Goal: Entertainment & Leisure: Consume media (video, audio)

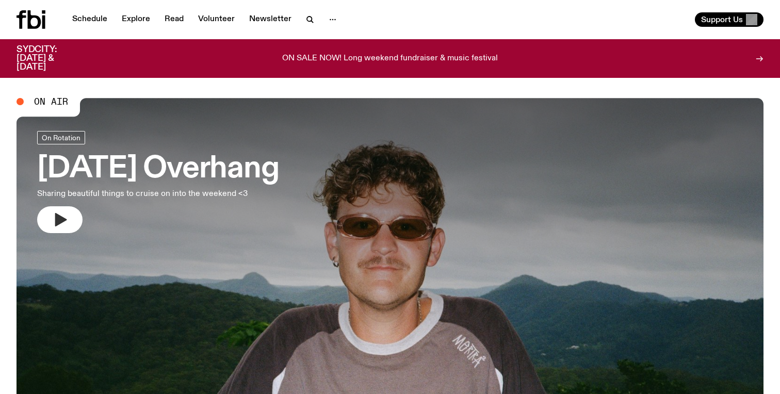
click at [63, 218] on icon "button" at bounding box center [60, 220] width 17 height 17
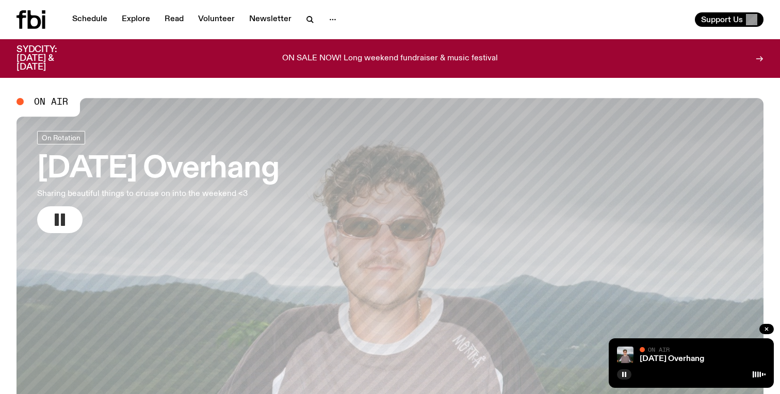
scroll to position [5, 0]
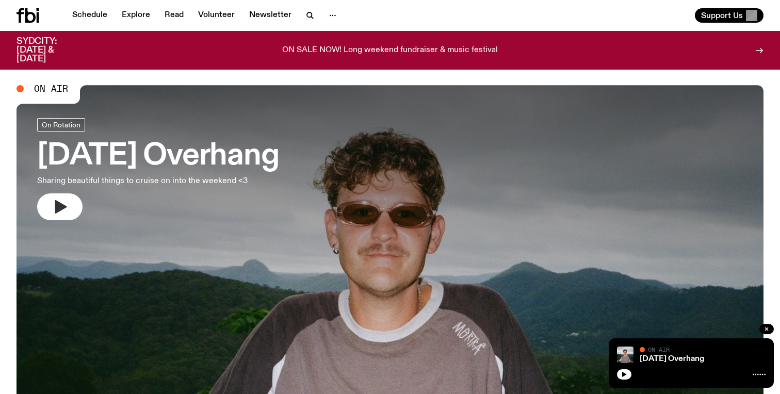
click at [70, 201] on button "button" at bounding box center [59, 206] width 45 height 27
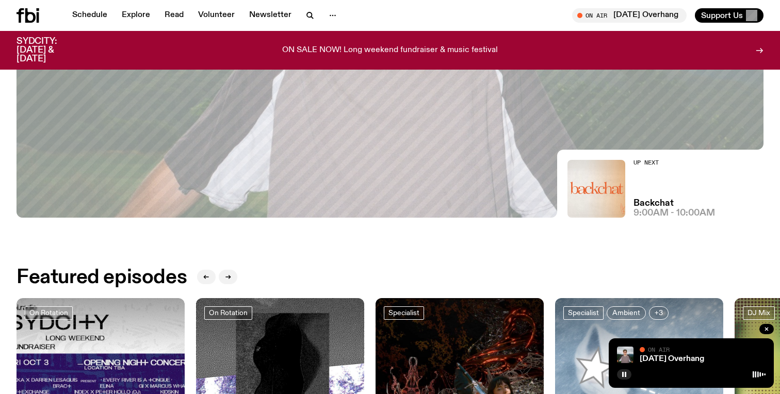
scroll to position [294, 0]
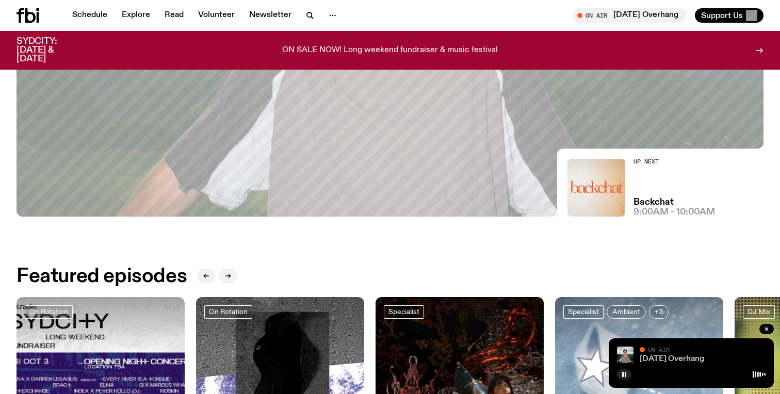
click at [676, 362] on link "[DATE] Overhang" at bounding box center [672, 359] width 64 height 8
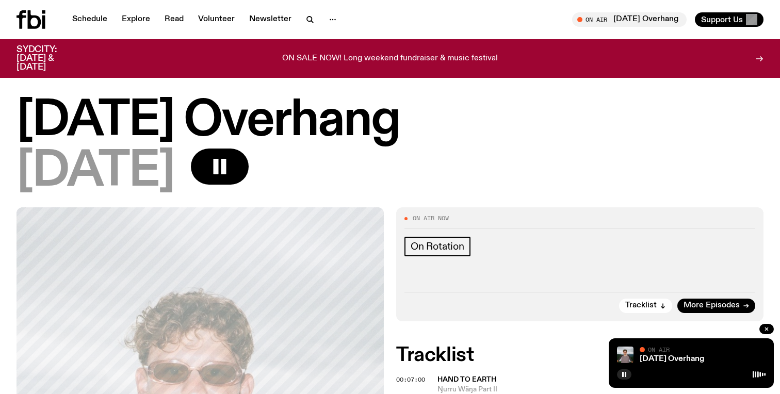
click at [685, 374] on div at bounding box center [691, 373] width 149 height 12
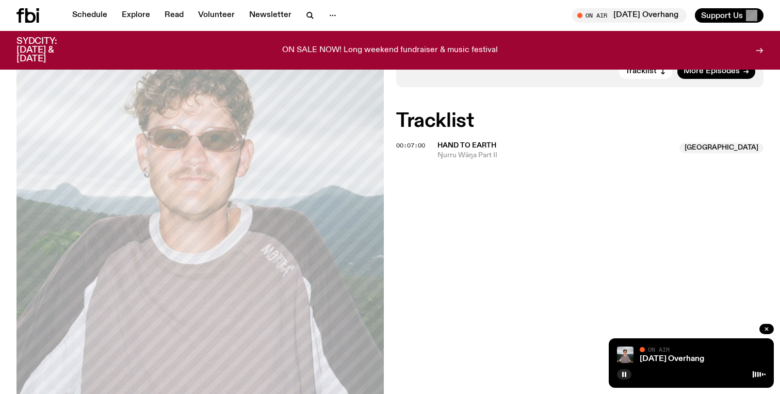
scroll to position [227, 0]
